Goal: Task Accomplishment & Management: Use online tool/utility

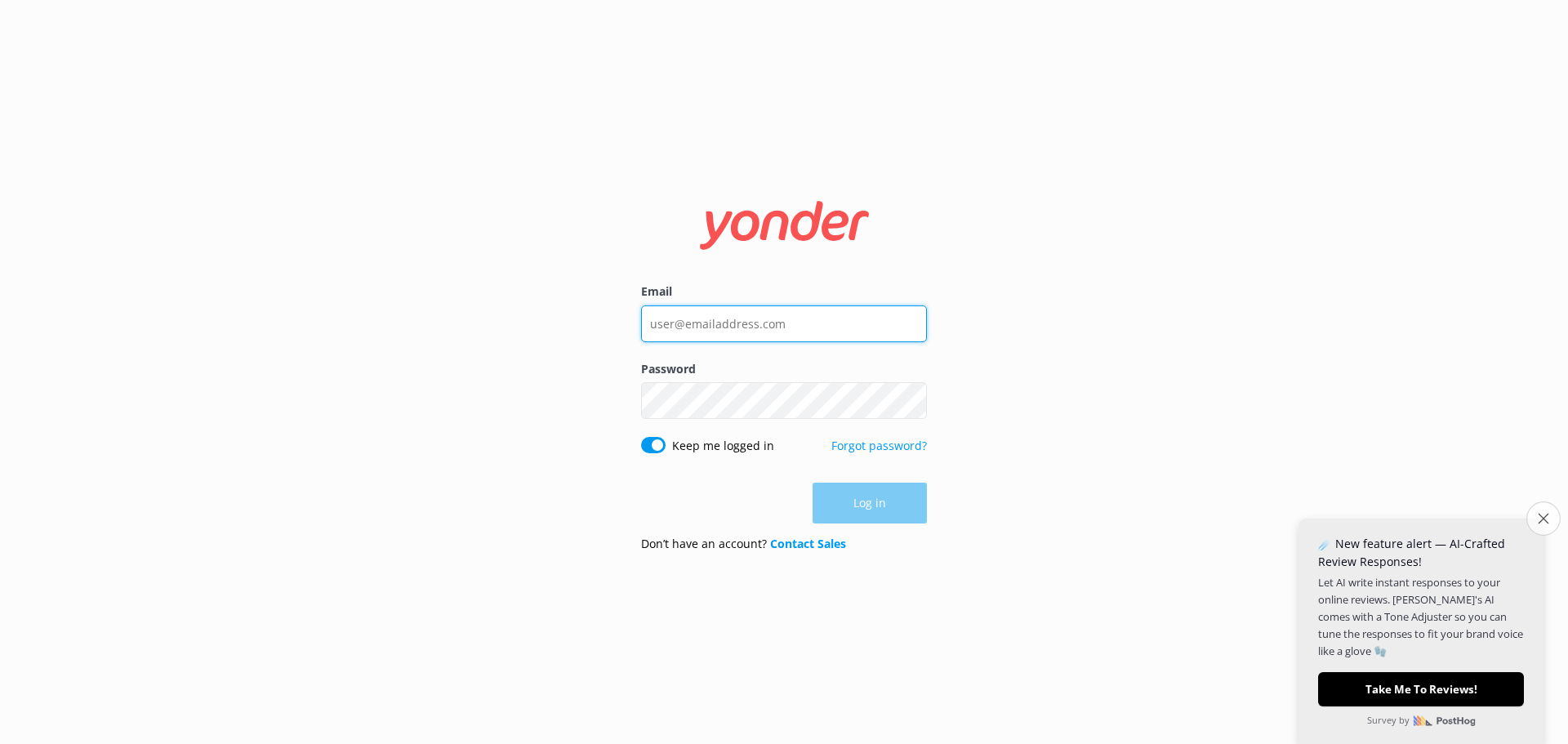
type input "[PERSON_NAME][EMAIL_ADDRESS][DOMAIN_NAME]"
click at [1542, 526] on button "Close survey" at bounding box center [1542, 518] width 35 height 35
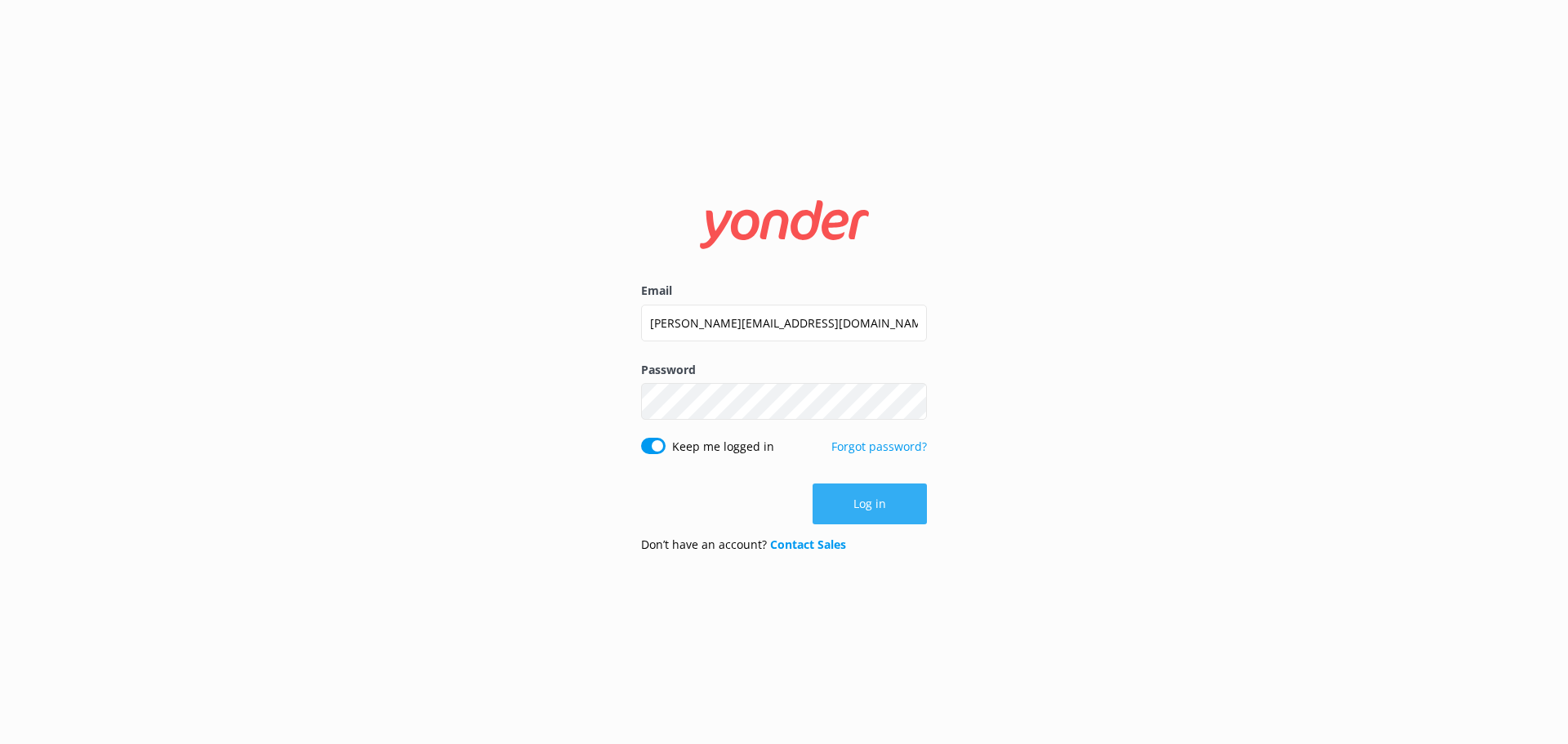
click at [831, 511] on button "Log in" at bounding box center [869, 503] width 114 height 41
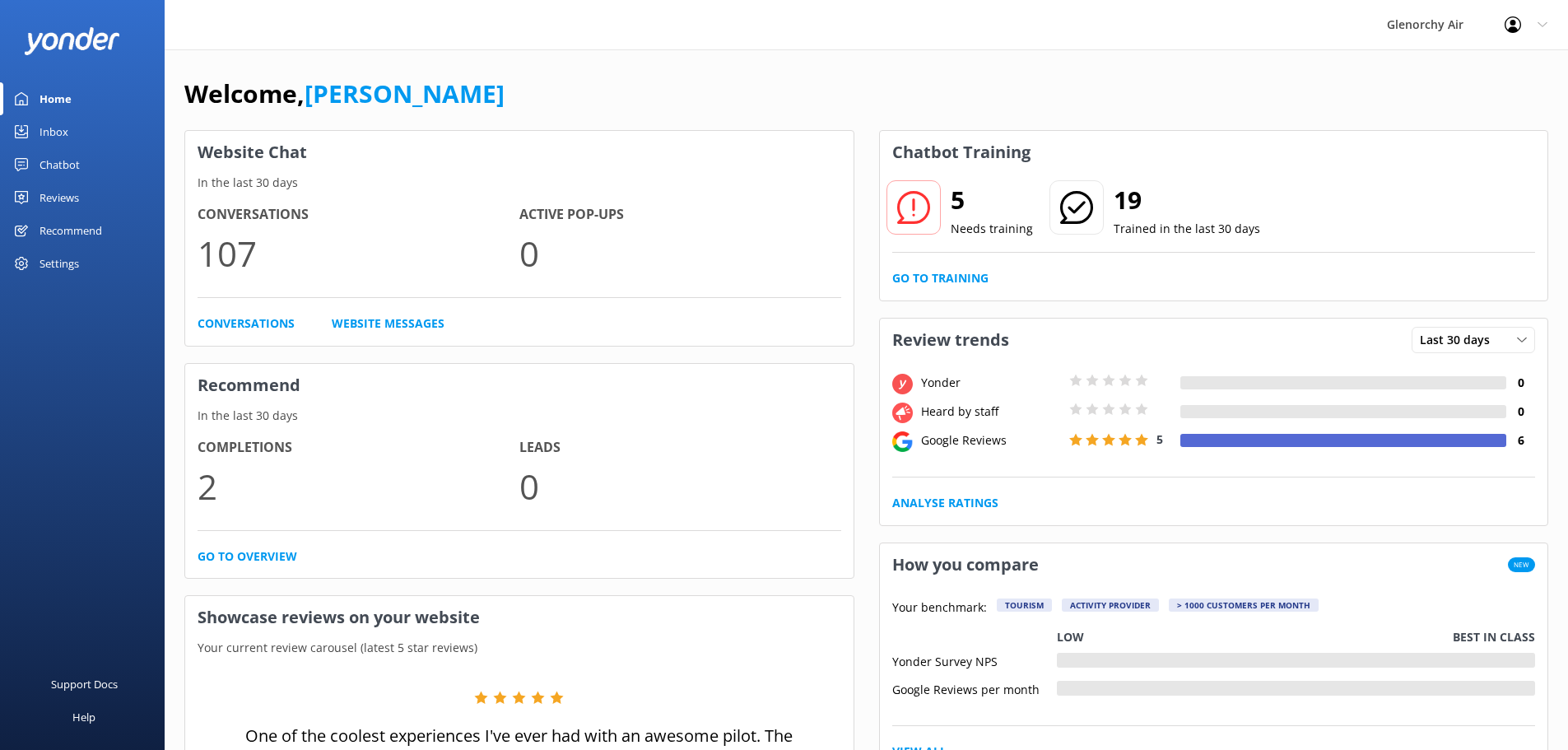
click at [62, 163] on div "Chatbot" at bounding box center [60, 164] width 40 height 33
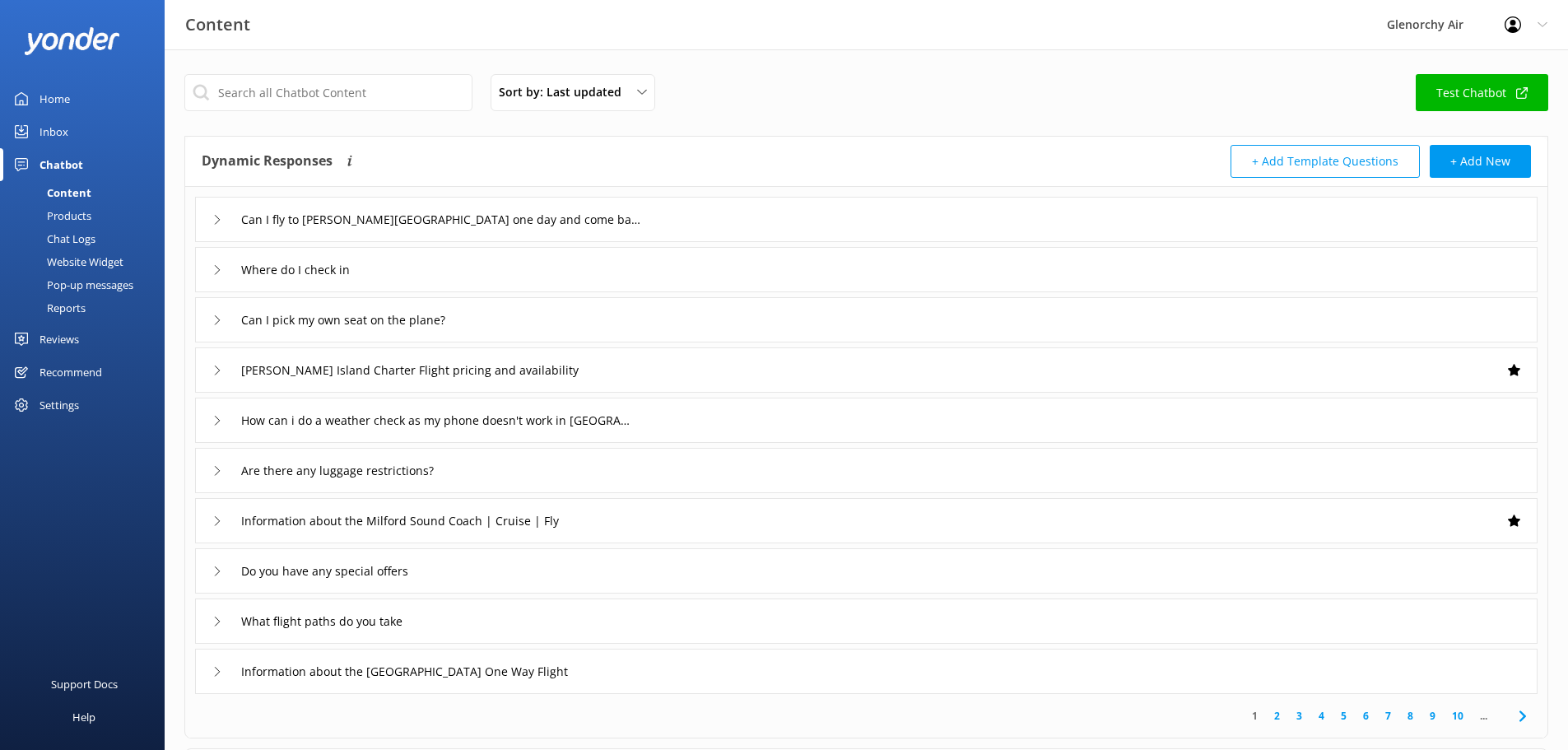
click at [734, 218] on div "Can I fly to [PERSON_NAME][GEOGRAPHIC_DATA] one day and come back another day" at bounding box center [866, 219] width 1342 height 45
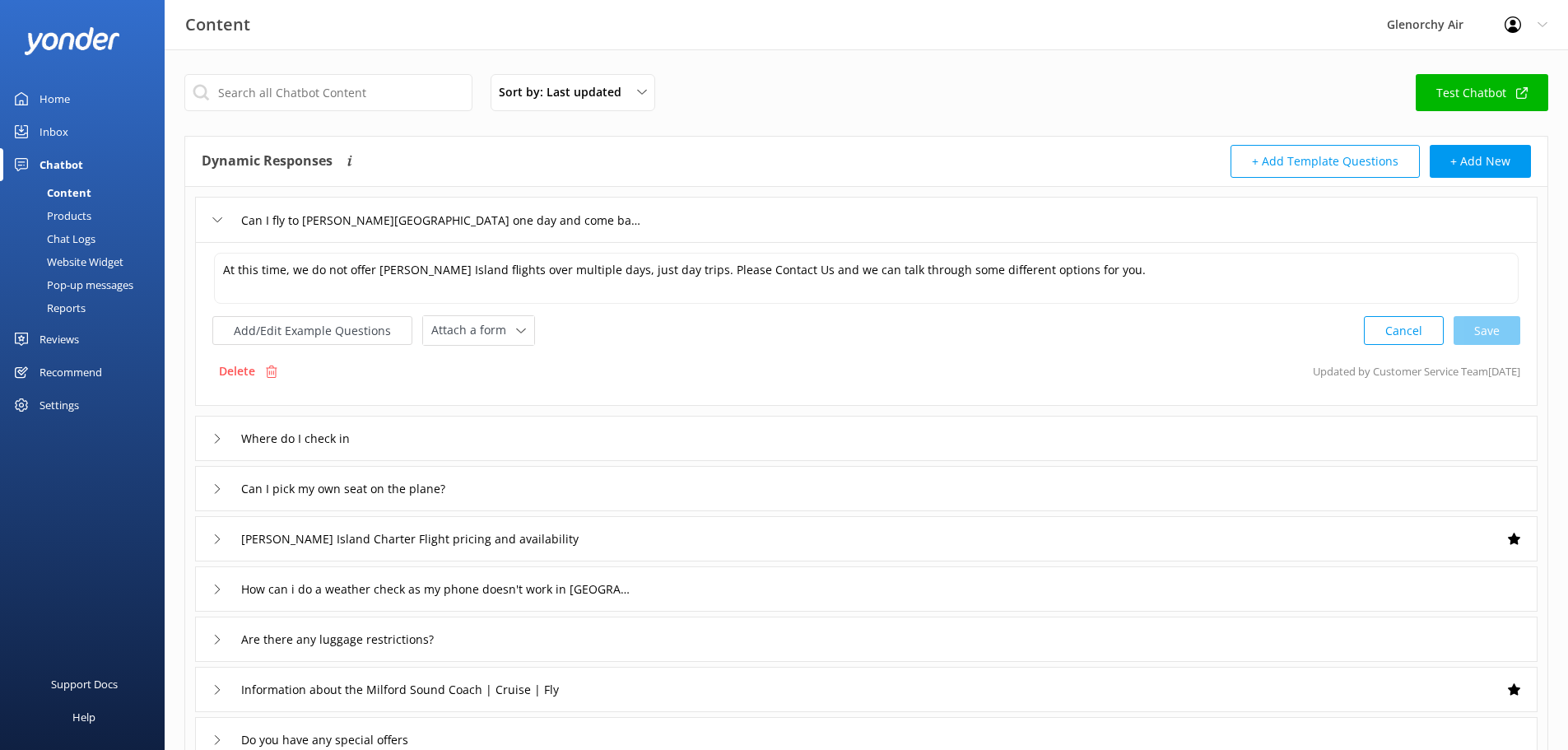
click at [55, 129] on div "Inbox" at bounding box center [54, 131] width 29 height 33
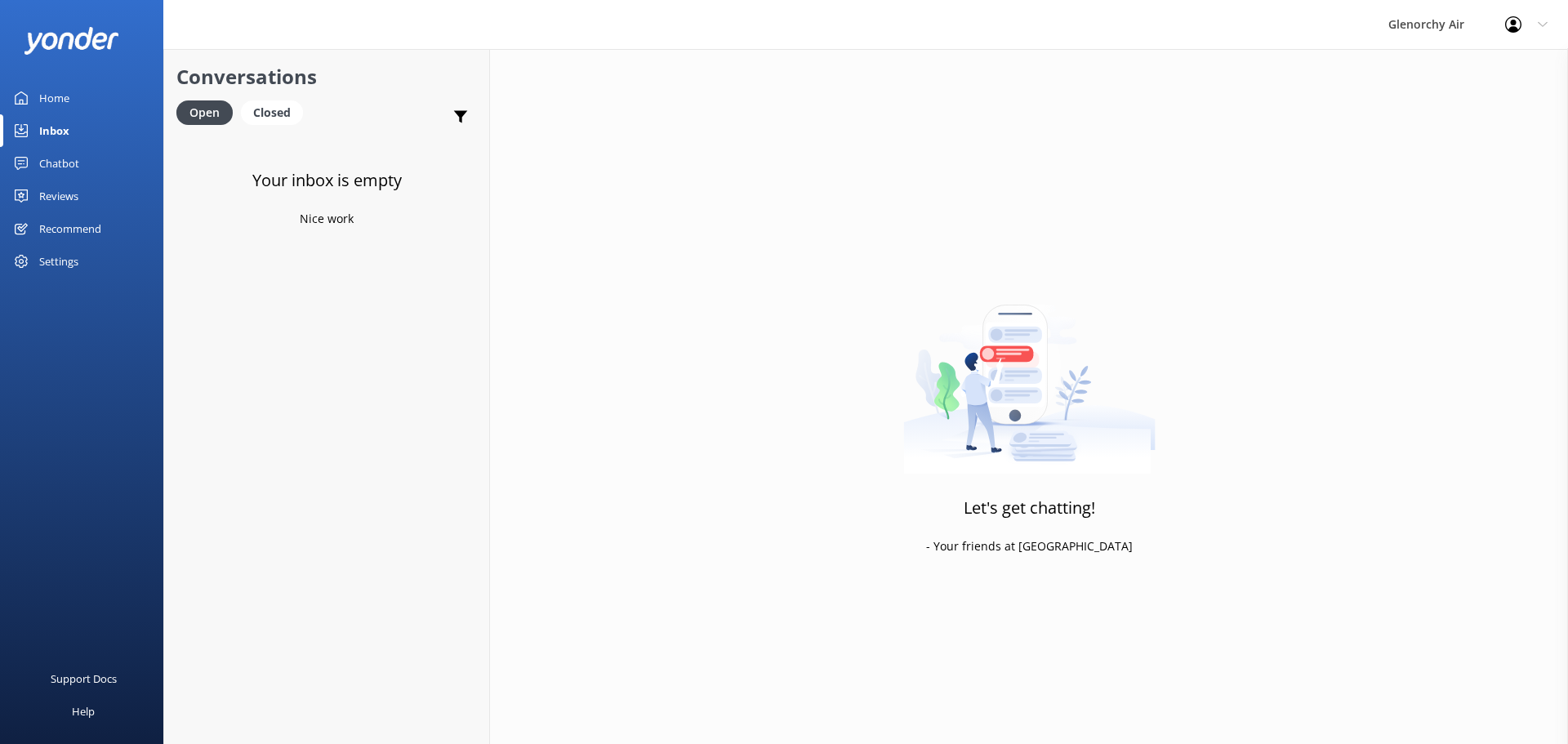
click at [62, 159] on div "Chatbot" at bounding box center [59, 162] width 40 height 33
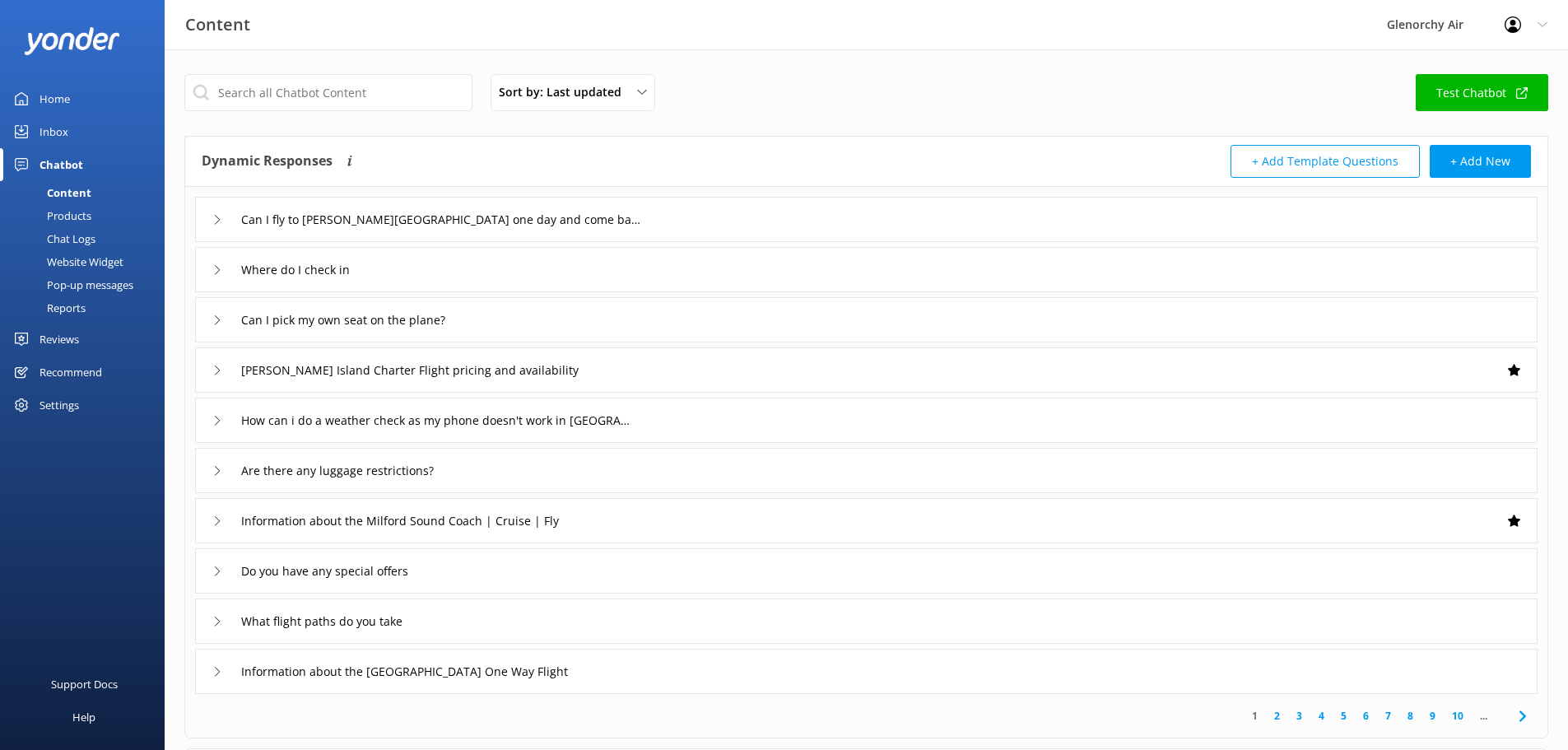
click at [70, 237] on div "Chat Logs" at bounding box center [53, 238] width 86 height 23
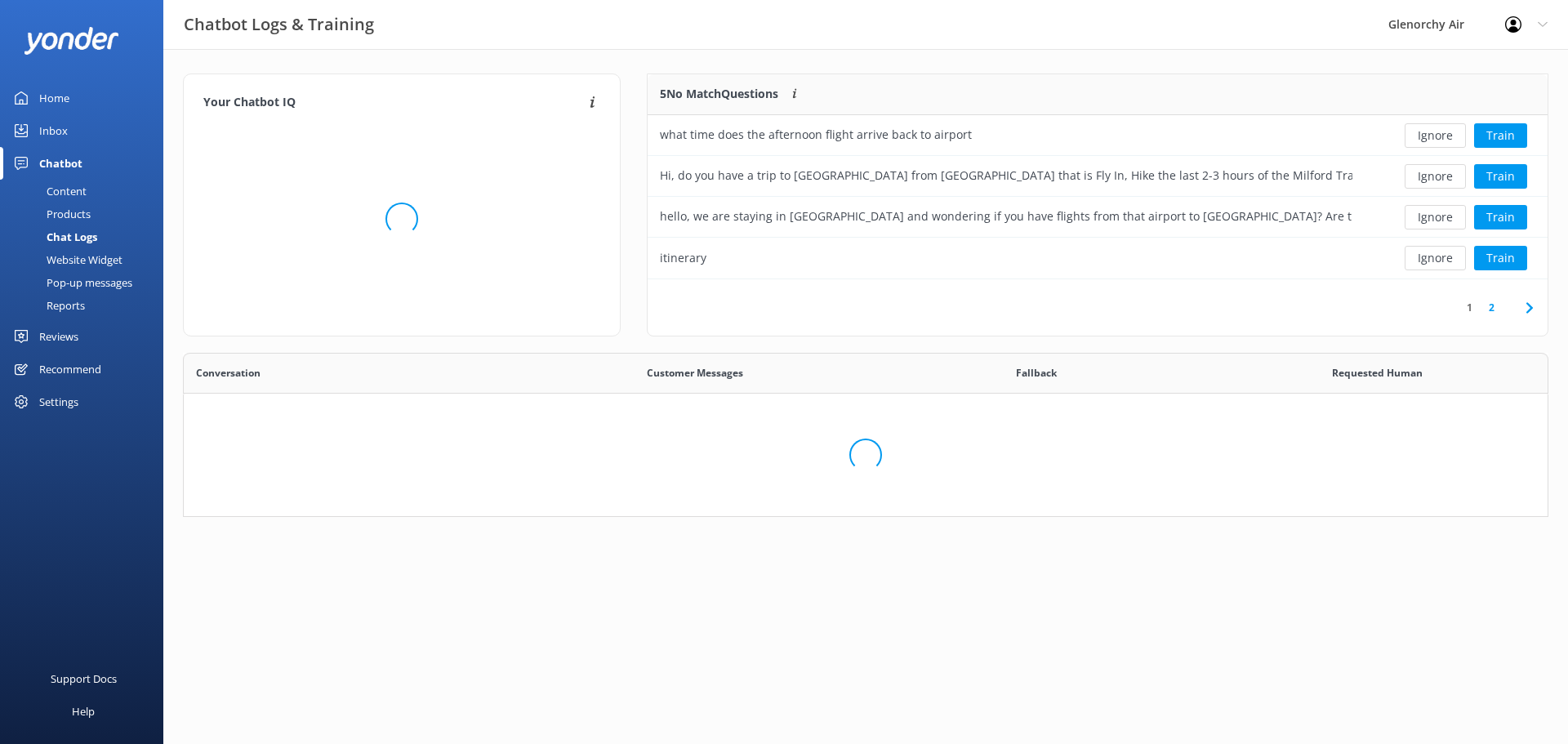
scroll to position [193, 880]
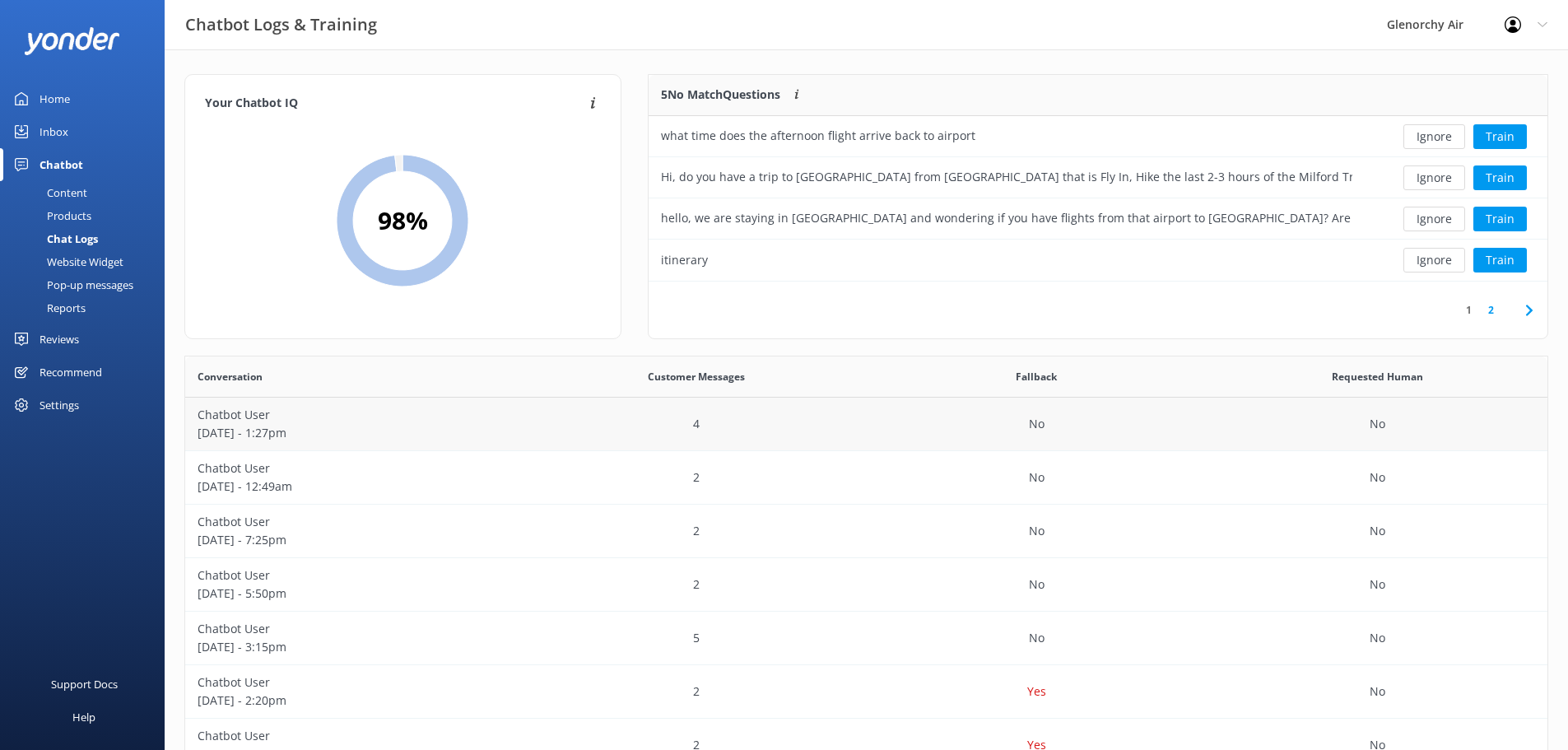
click at [524, 420] on div "Chatbot User [DATE] - 1:27pm" at bounding box center [355, 424] width 341 height 54
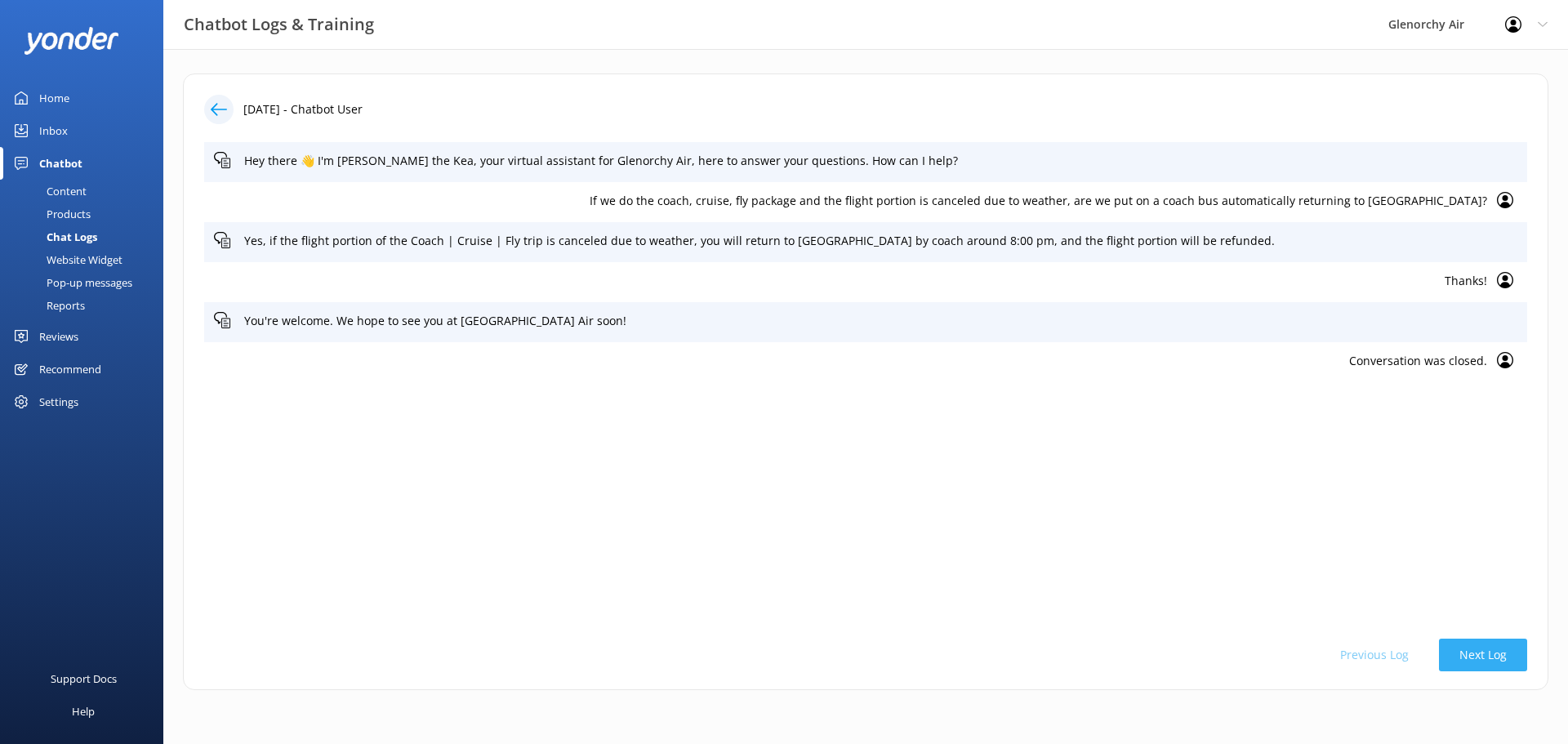
click at [1498, 650] on button "Next Log" at bounding box center [1482, 655] width 88 height 33
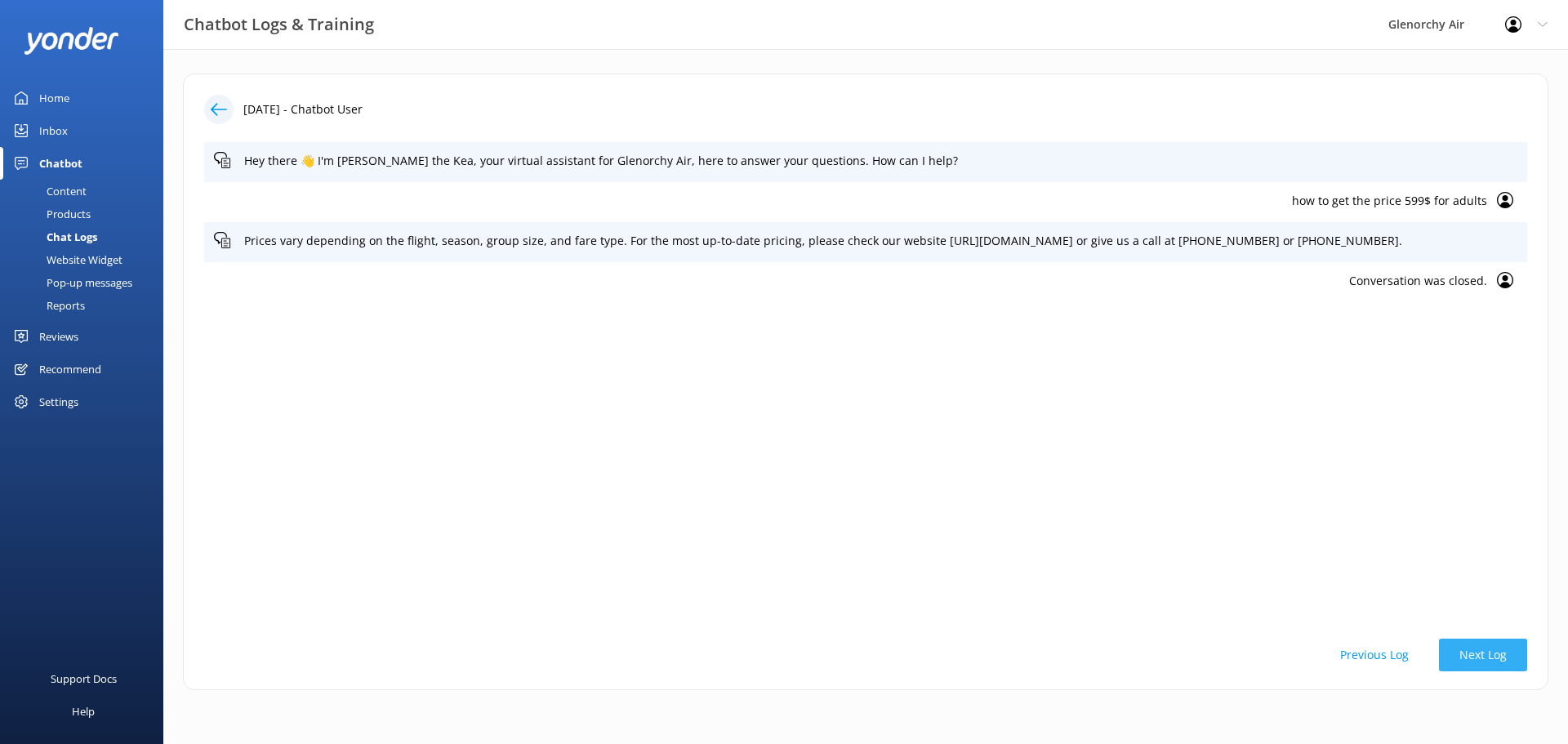
click at [1498, 650] on button "Next Log" at bounding box center [1482, 655] width 88 height 33
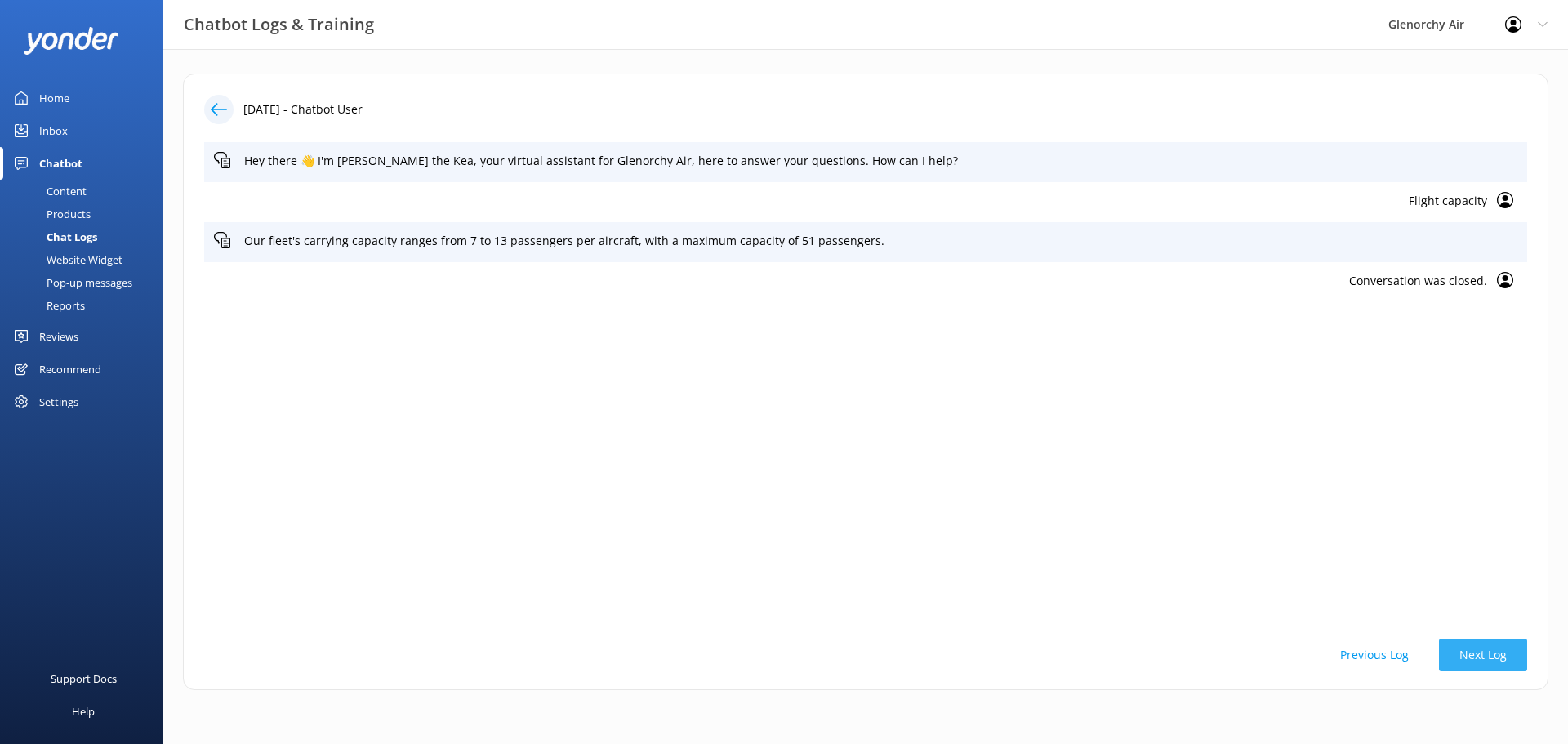
click at [1498, 650] on button "Next Log" at bounding box center [1482, 655] width 88 height 33
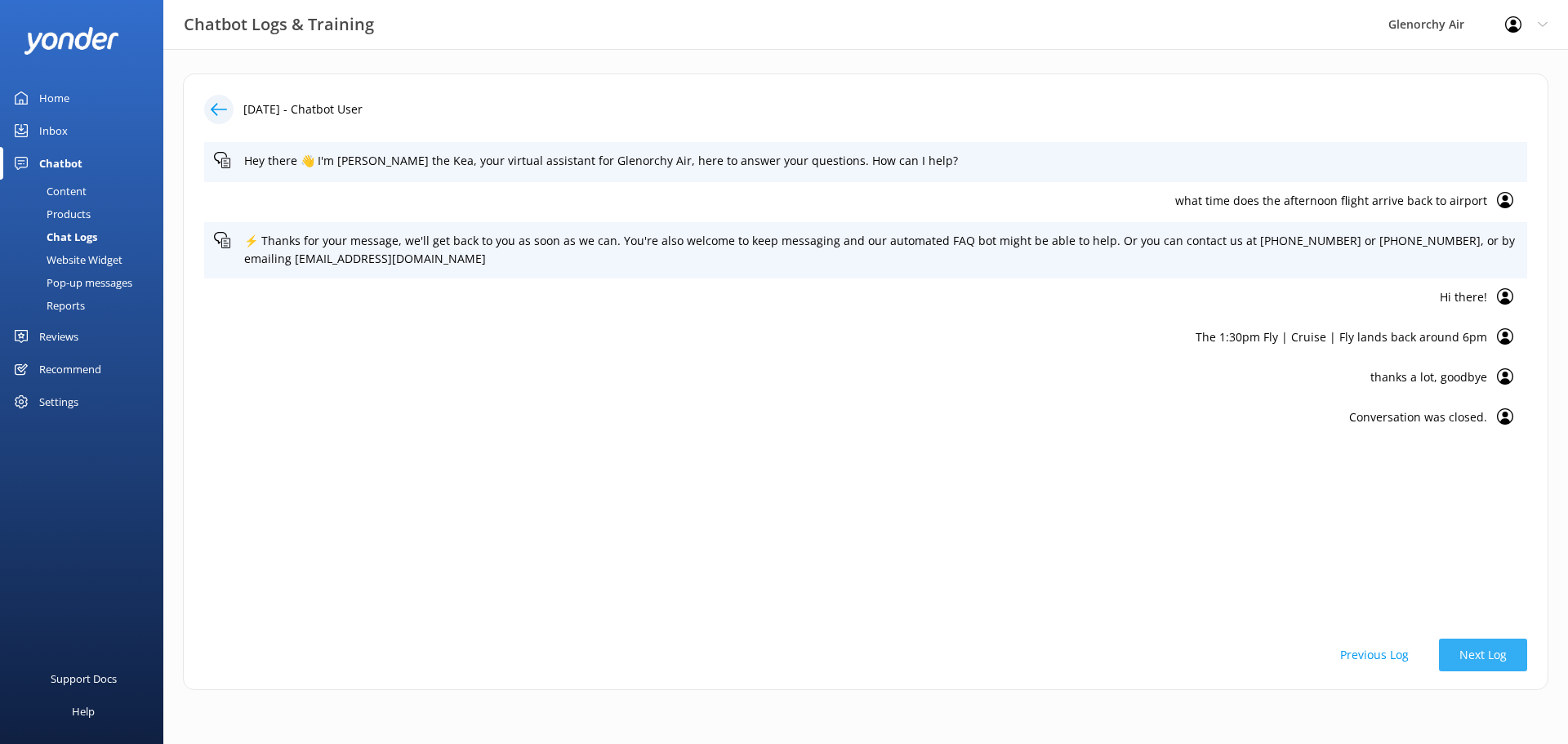
click at [1498, 650] on button "Next Log" at bounding box center [1482, 655] width 88 height 33
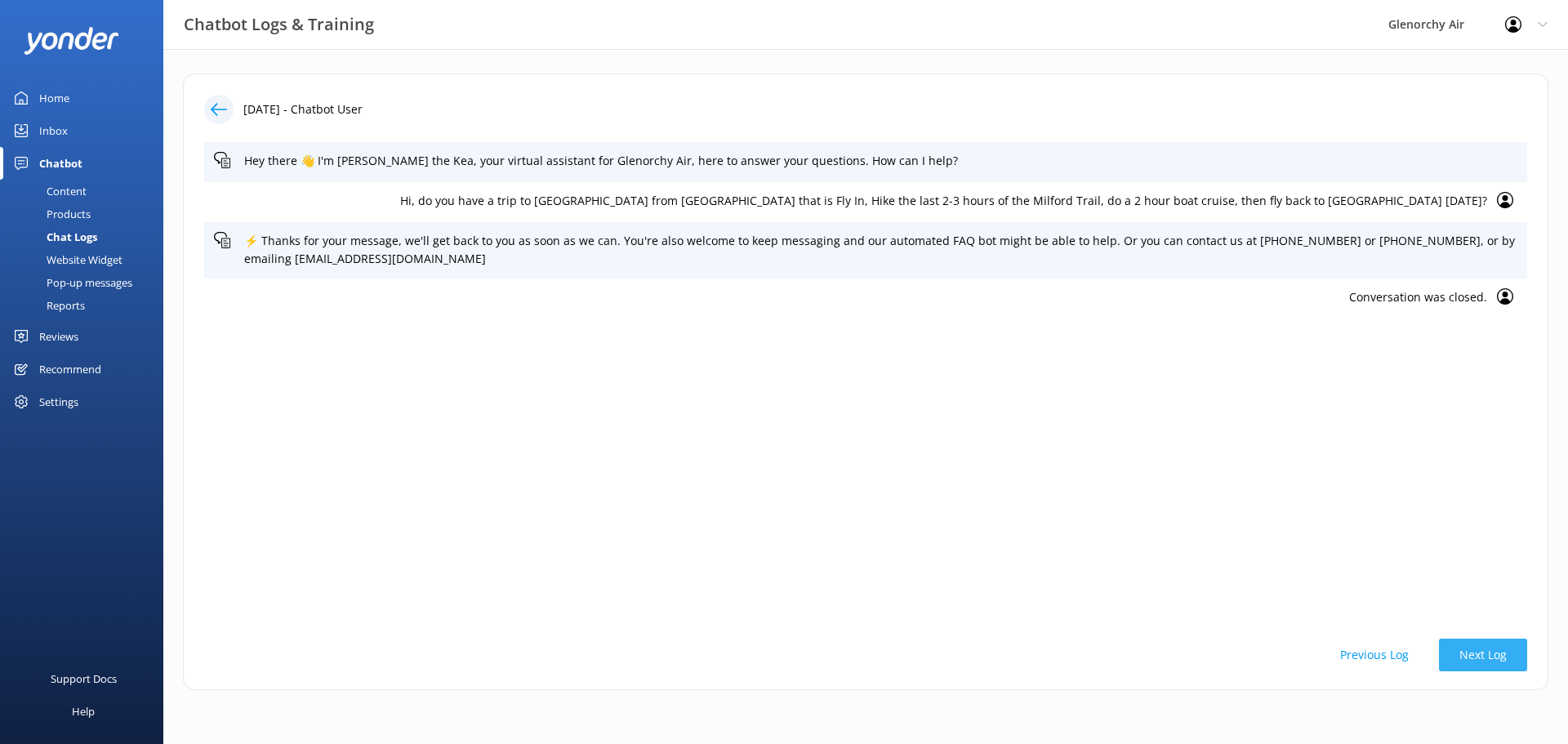
click at [1498, 650] on button "Next Log" at bounding box center [1482, 655] width 88 height 33
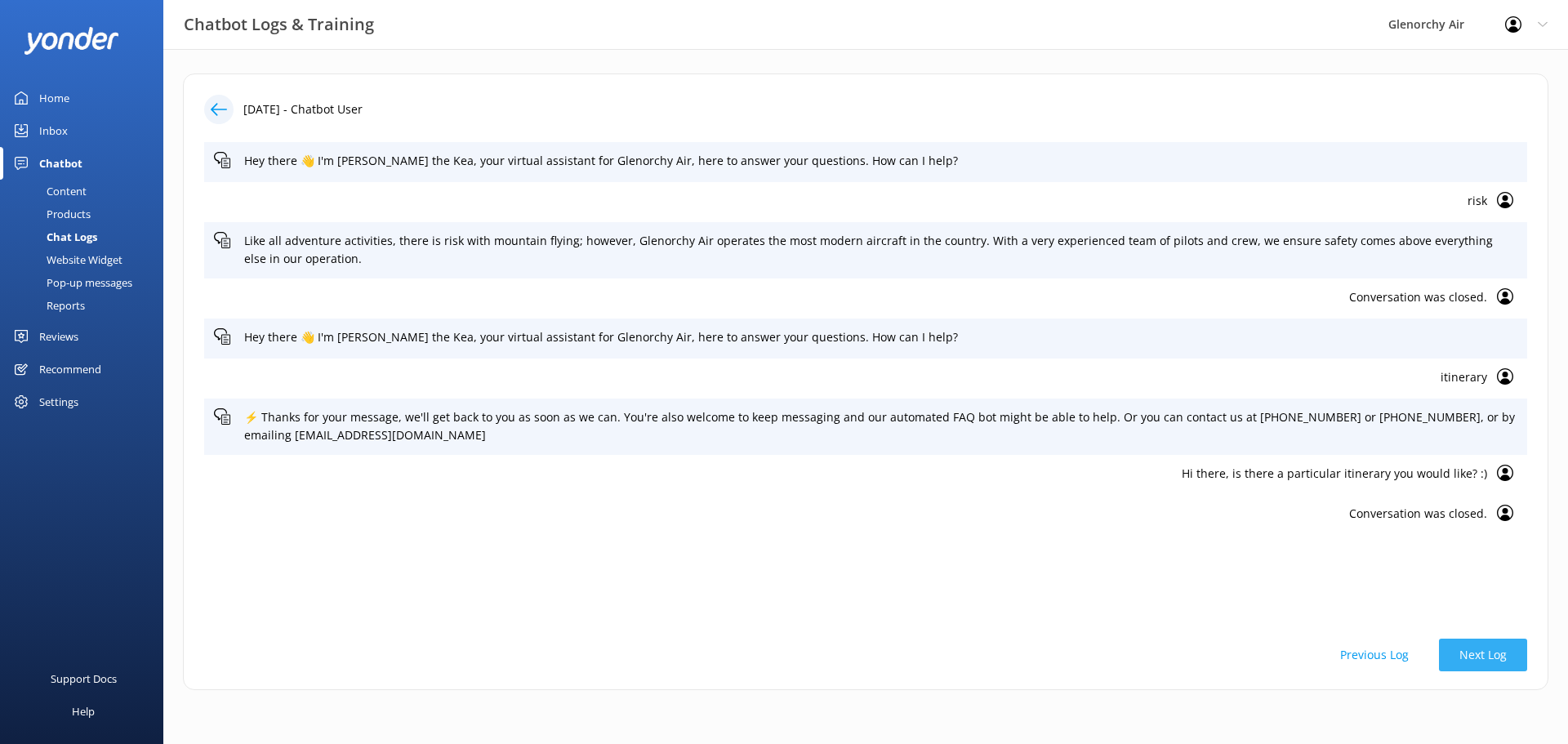
click at [1498, 650] on button "Next Log" at bounding box center [1482, 655] width 88 height 33
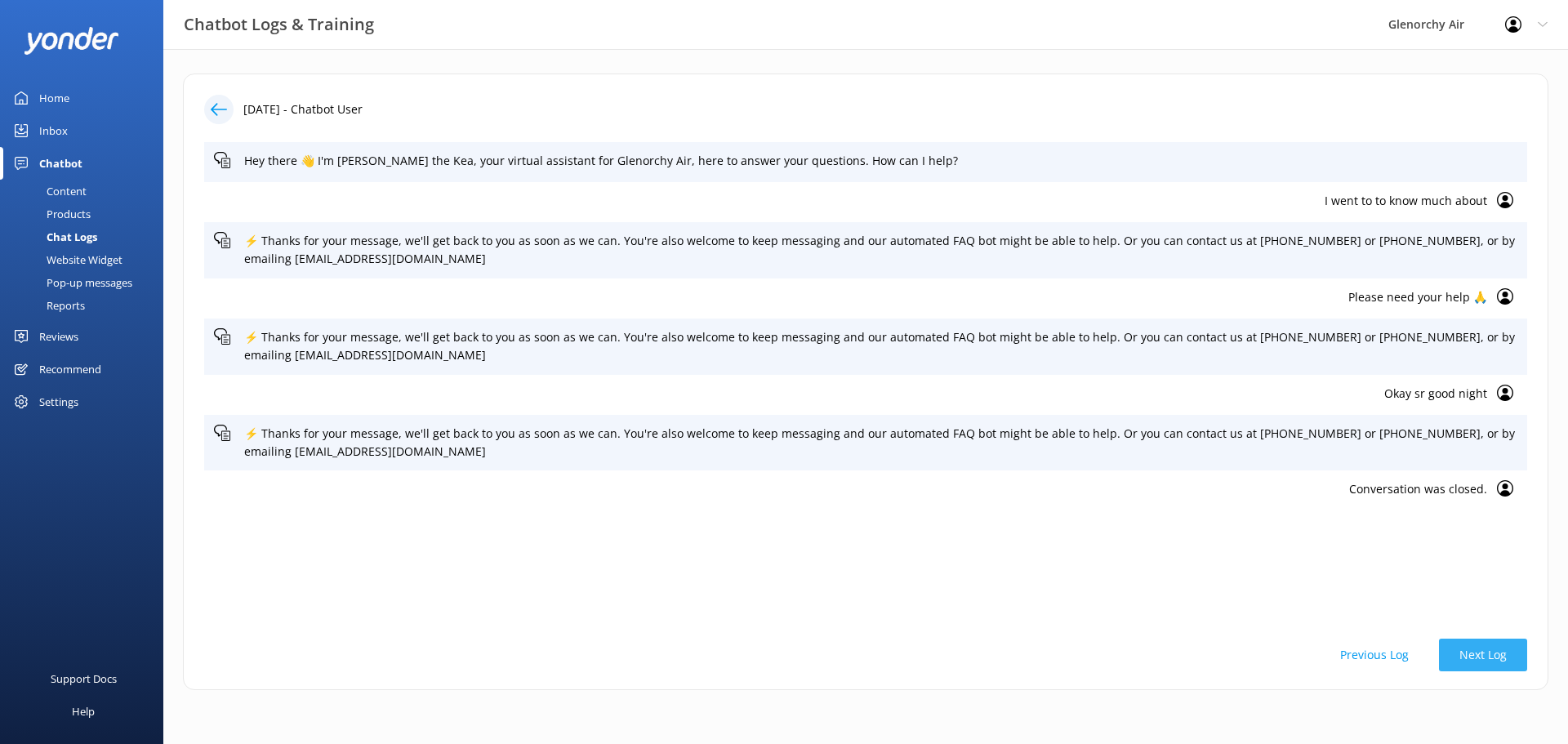
click at [1498, 650] on button "Next Log" at bounding box center [1482, 655] width 88 height 33
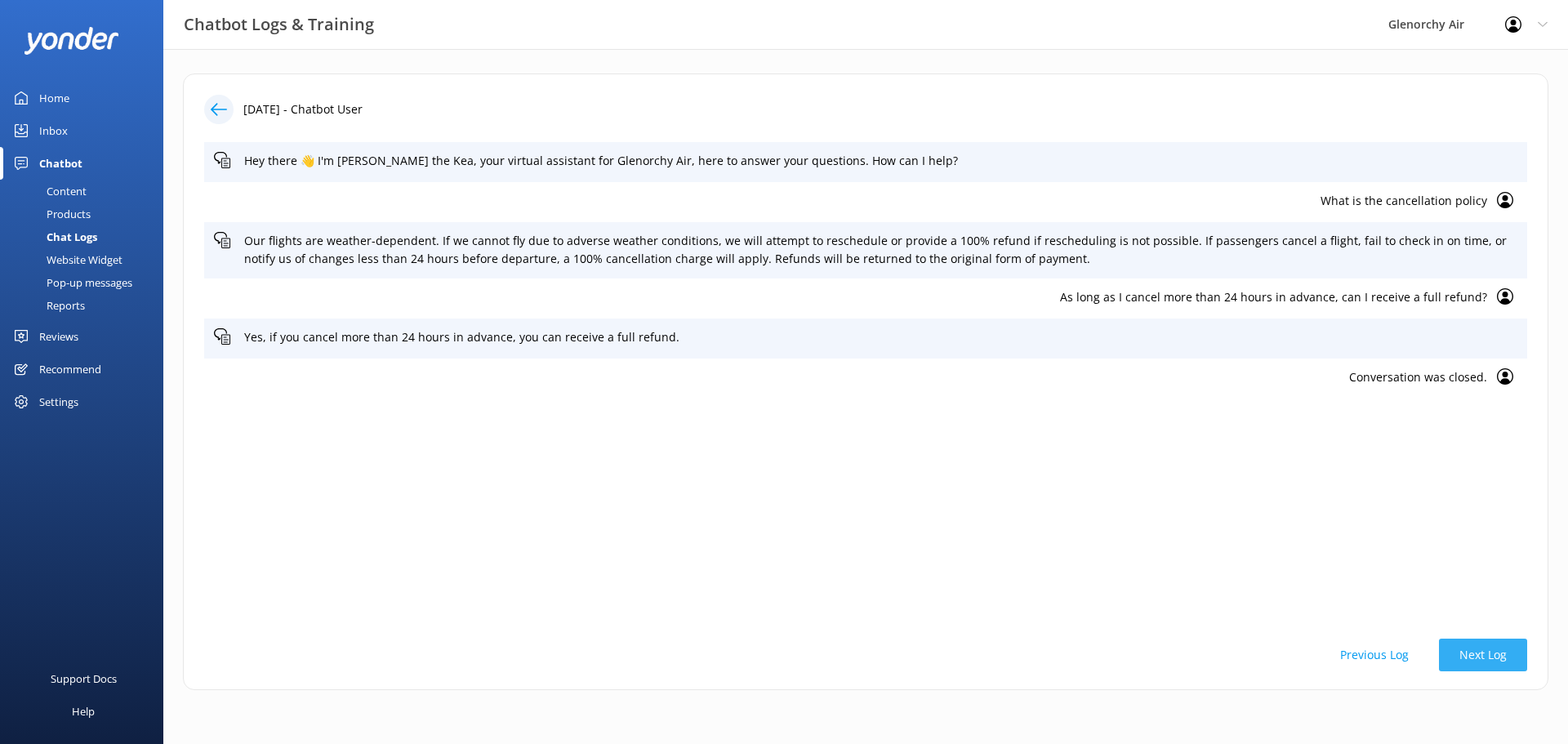
click at [1498, 650] on button "Next Log" at bounding box center [1482, 655] width 88 height 33
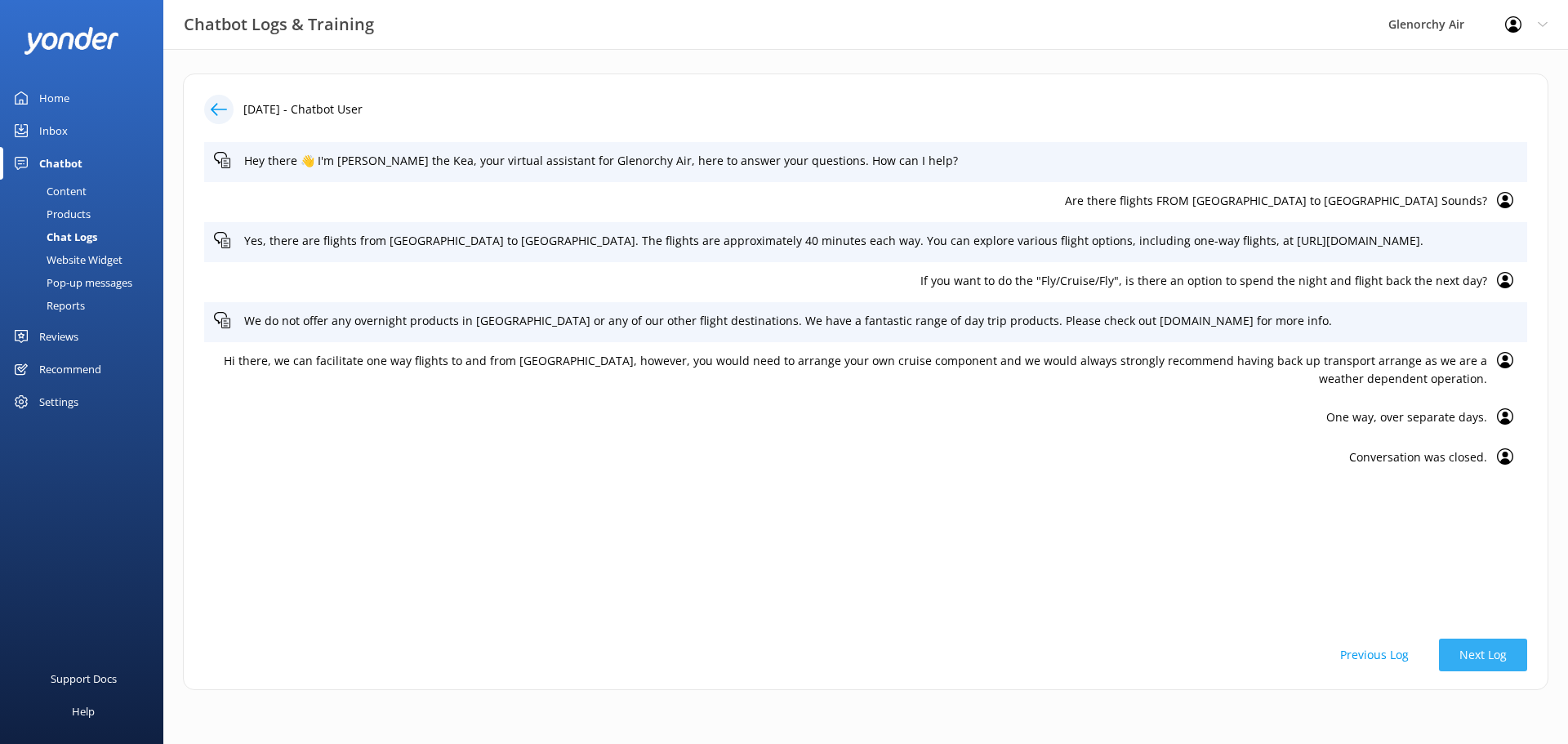
click at [1513, 656] on button "Next Log" at bounding box center [1482, 655] width 88 height 33
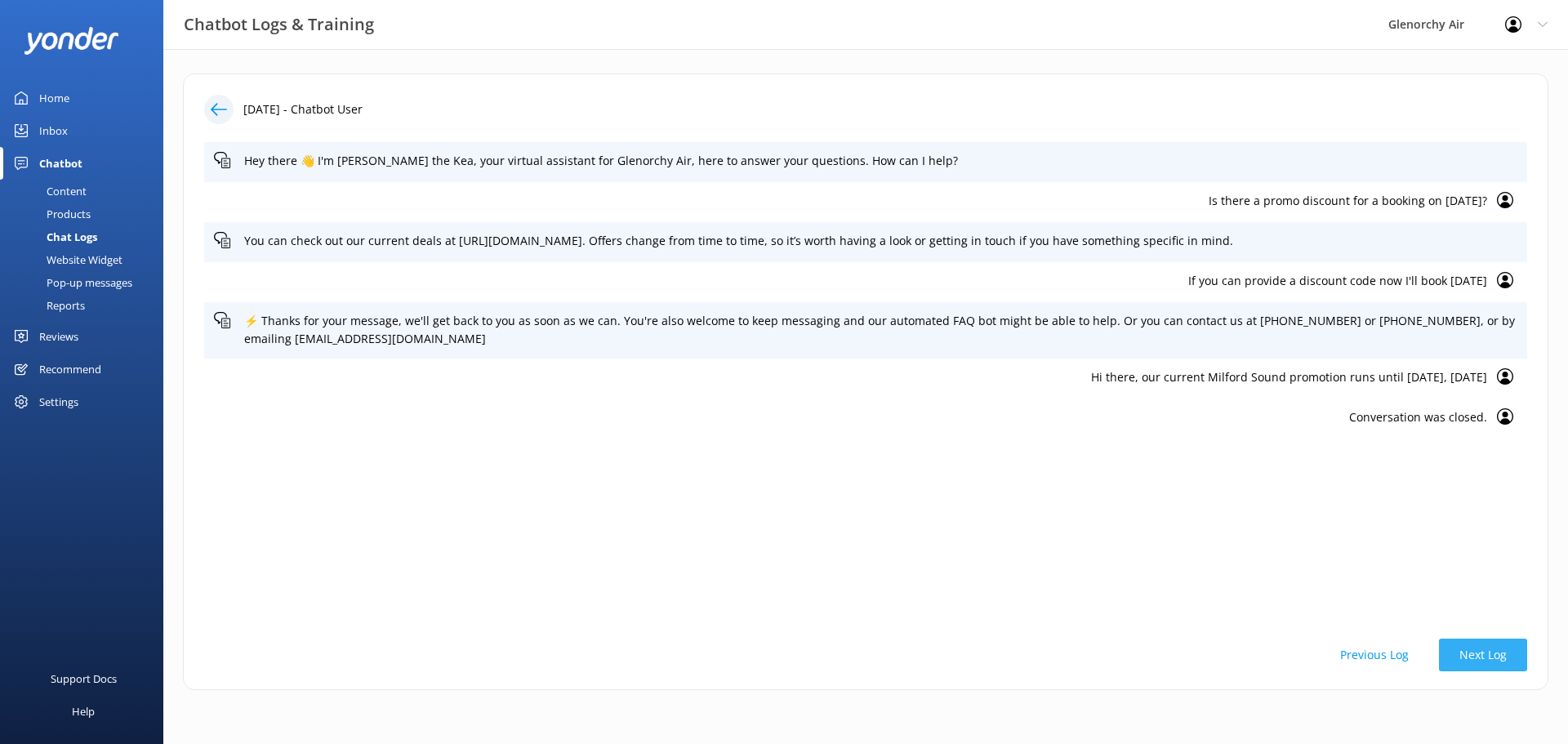
click at [1516, 662] on button "Next Log" at bounding box center [1482, 655] width 88 height 33
